Goal: Information Seeking & Learning: Learn about a topic

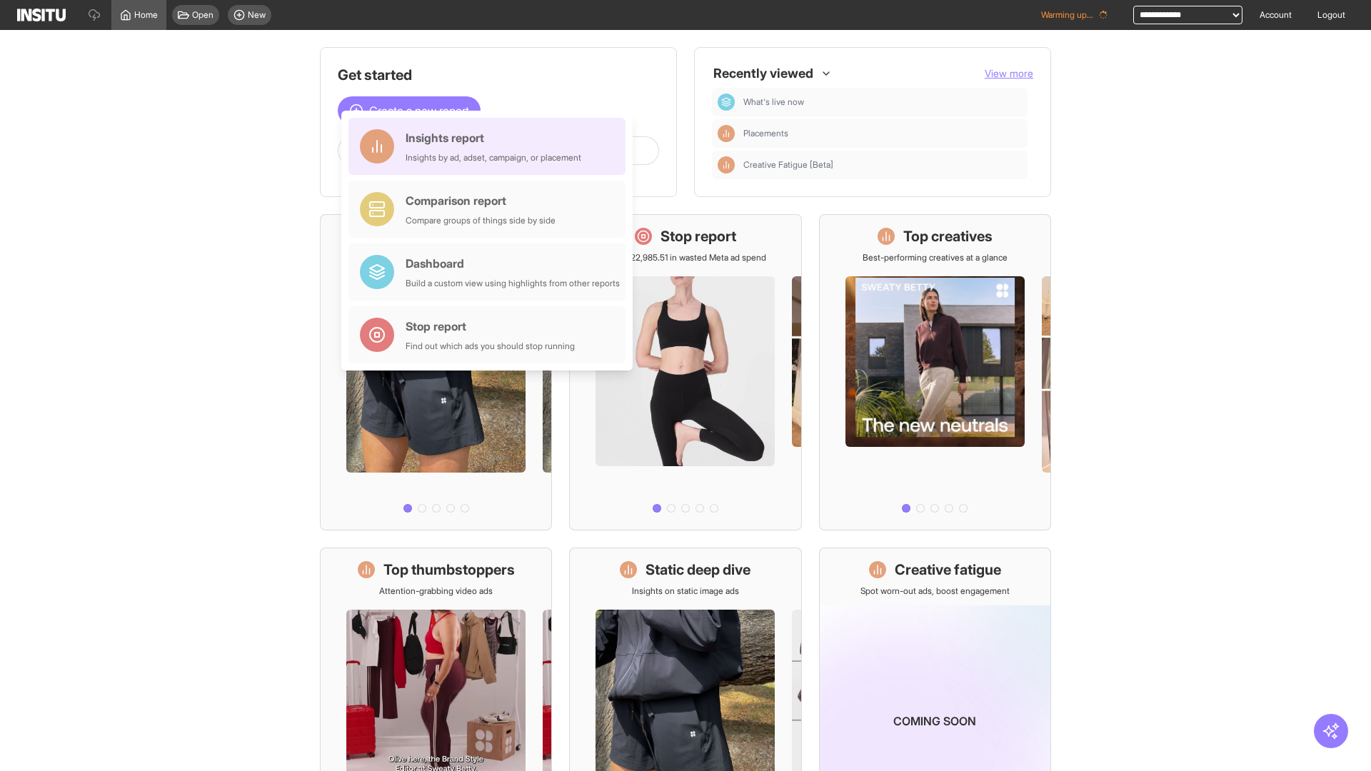
click at [491, 146] on div "Insights report Insights by ad, adset, campaign, or placement" at bounding box center [494, 146] width 176 height 34
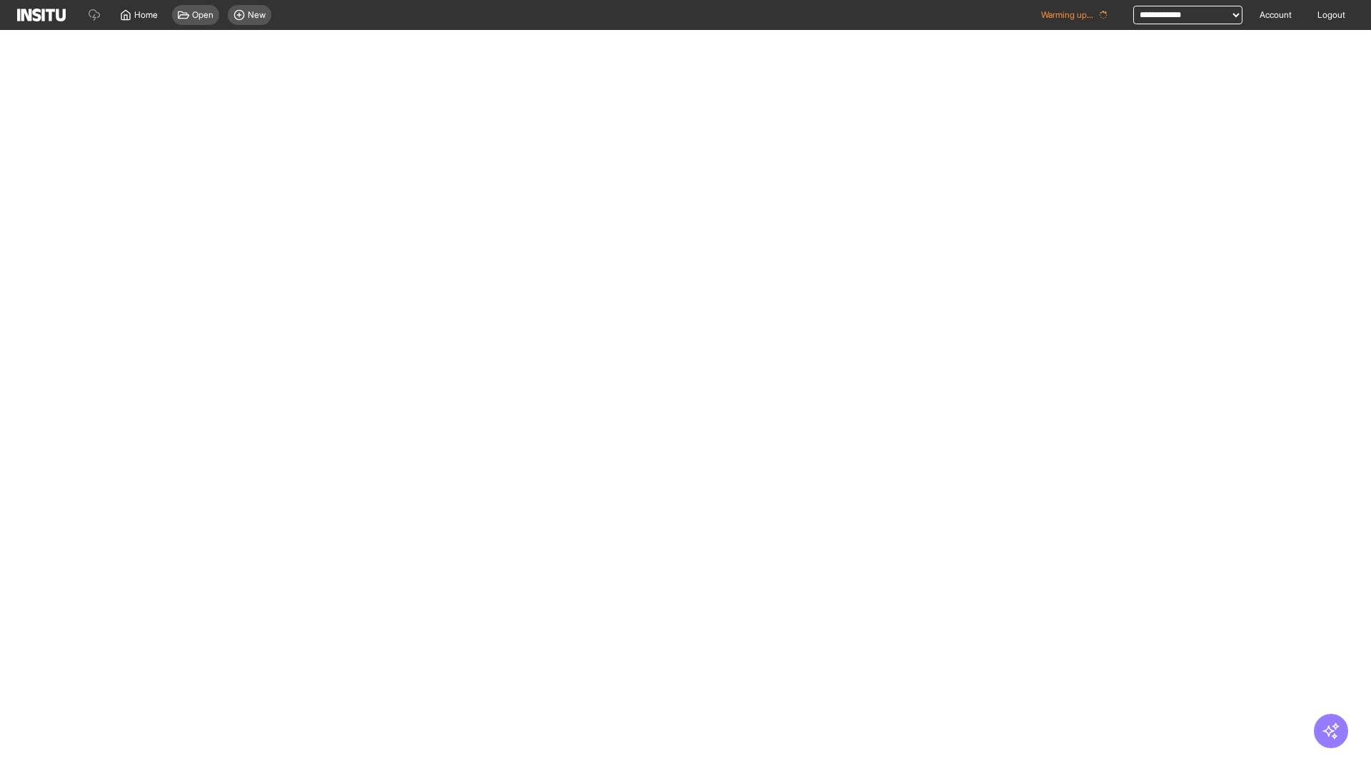
select select "**"
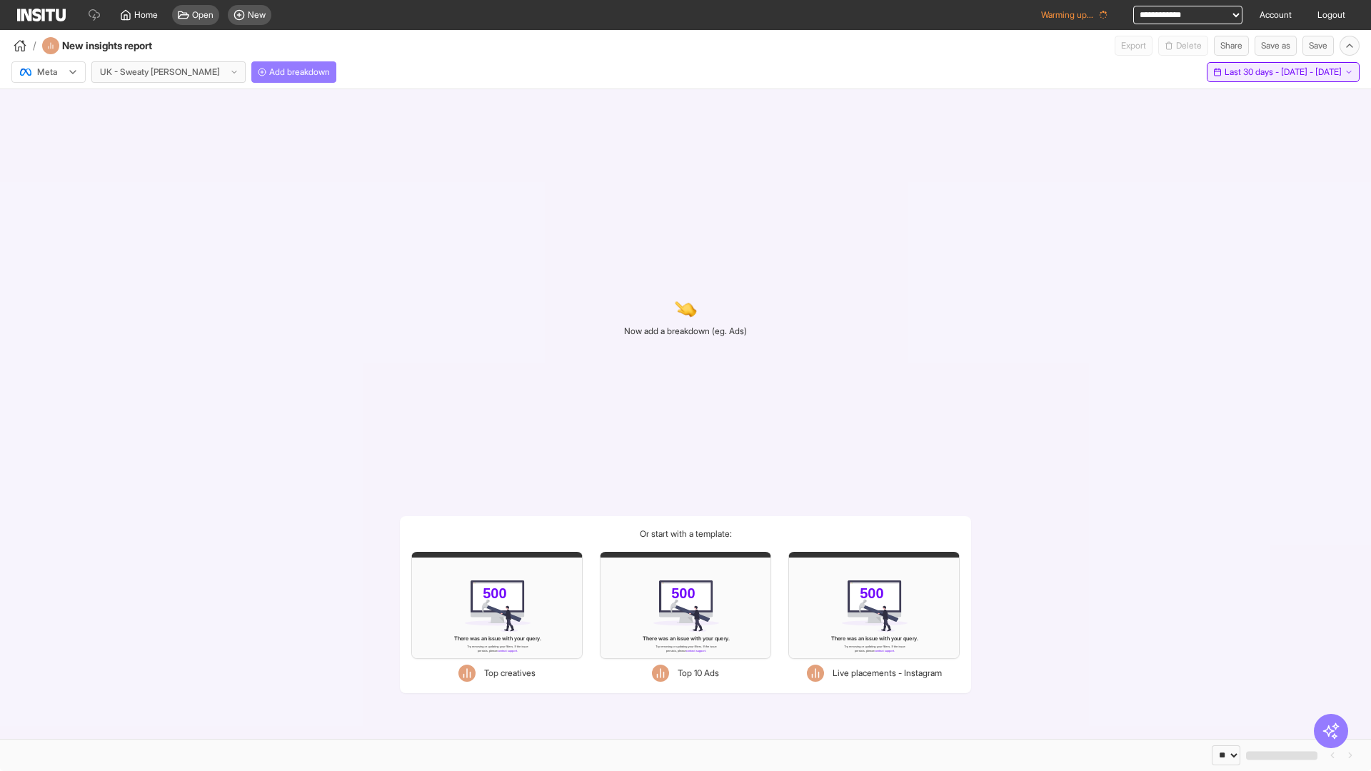
click at [1252, 72] on span "Last 30 days - [DATE] - [DATE]" at bounding box center [1283, 71] width 117 height 11
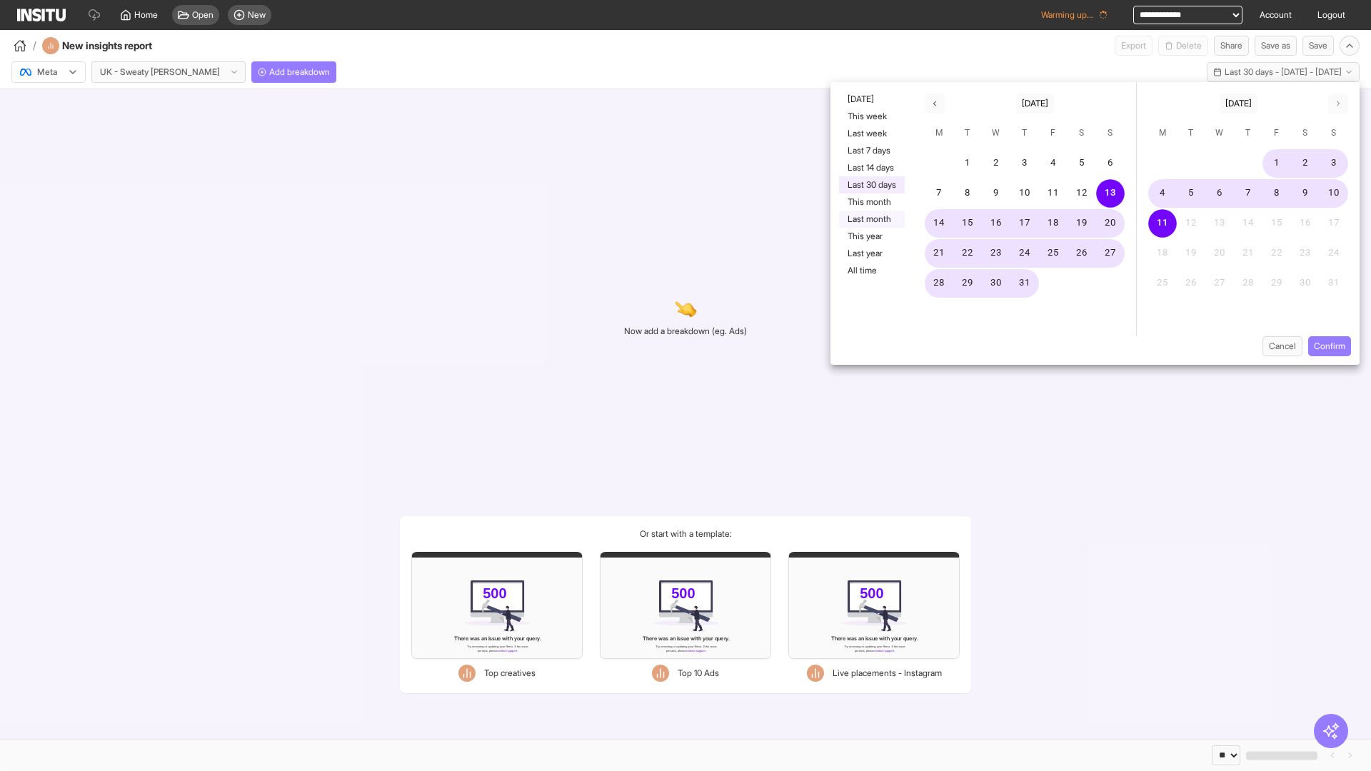
click at [871, 219] on button "Last month" at bounding box center [872, 219] width 66 height 17
